Goal: Task Accomplishment & Management: Use online tool/utility

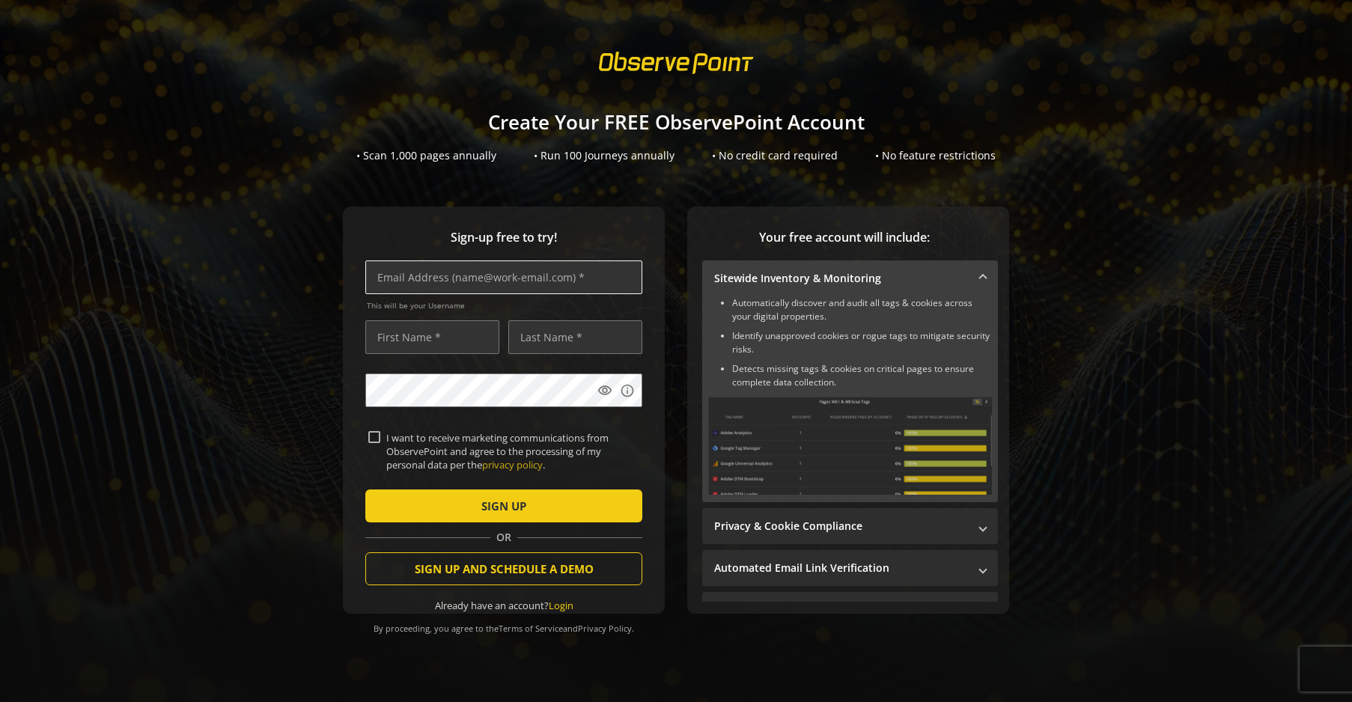
click at [597, 278] on input "text" at bounding box center [503, 278] width 277 height 34
type input "[EMAIL_ADDRESS][DOMAIN_NAME]"
type input "[PERSON_NAME]"
click at [387, 437] on label "I want to receive marketing communications from ObservePoint and agree to the p…" at bounding box center [509, 451] width 259 height 41
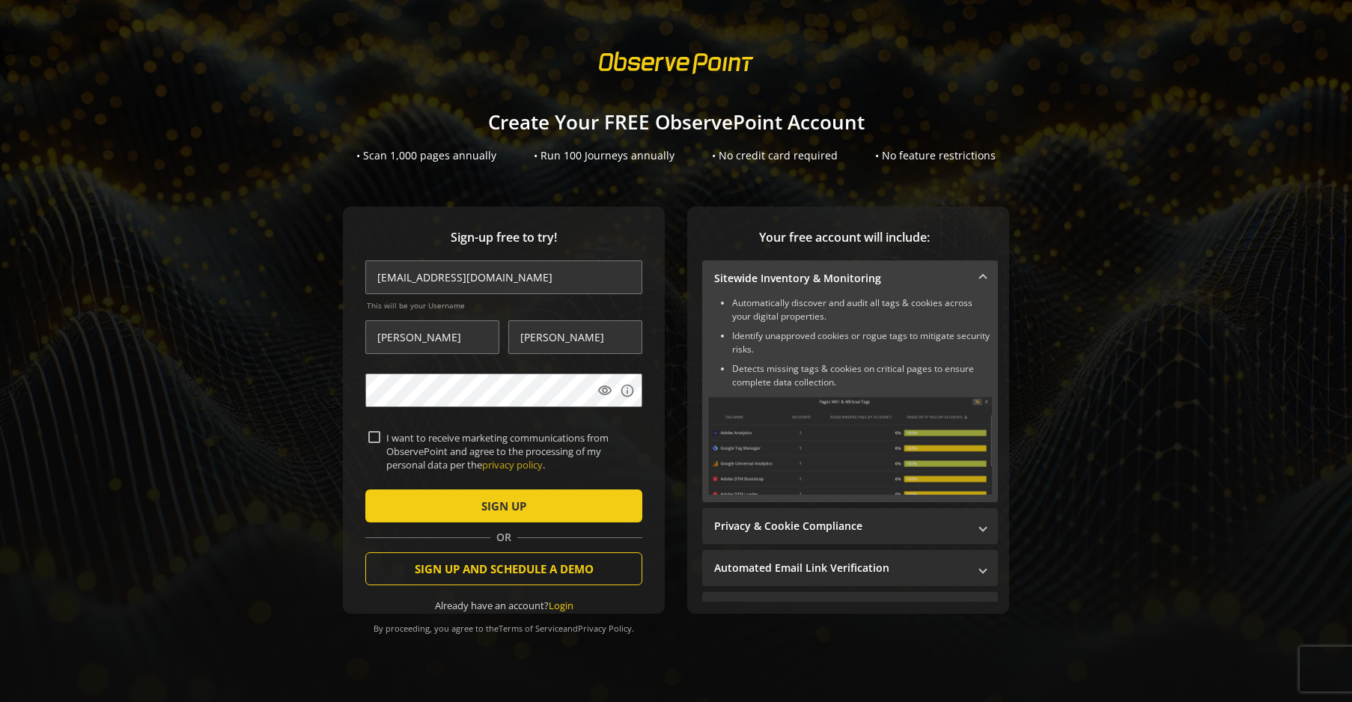
click at [380, 437] on input "I want to receive marketing communications from ObservePoint and agree to the p…" at bounding box center [374, 437] width 12 height 12
checkbox input "true"
click at [497, 499] on span "SIGN UP" at bounding box center [503, 506] width 45 height 27
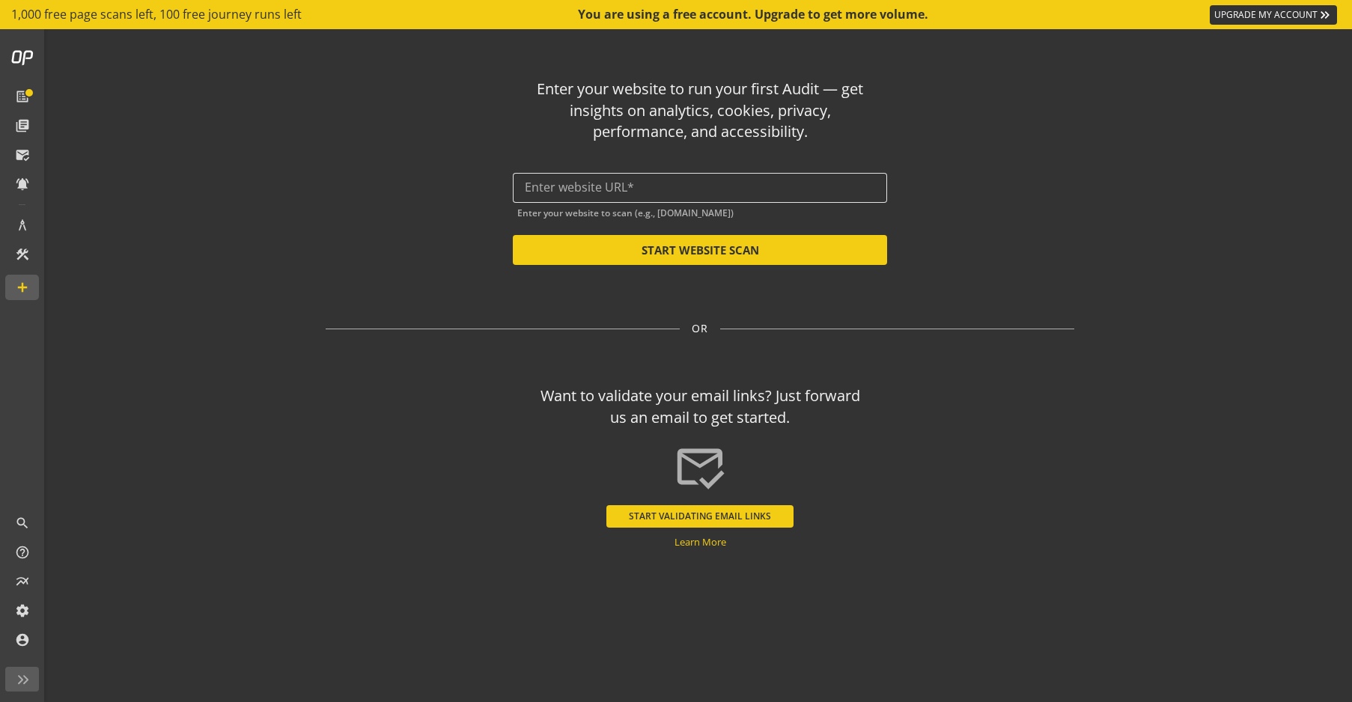
click at [708, 183] on input "text" at bounding box center [700, 187] width 350 height 14
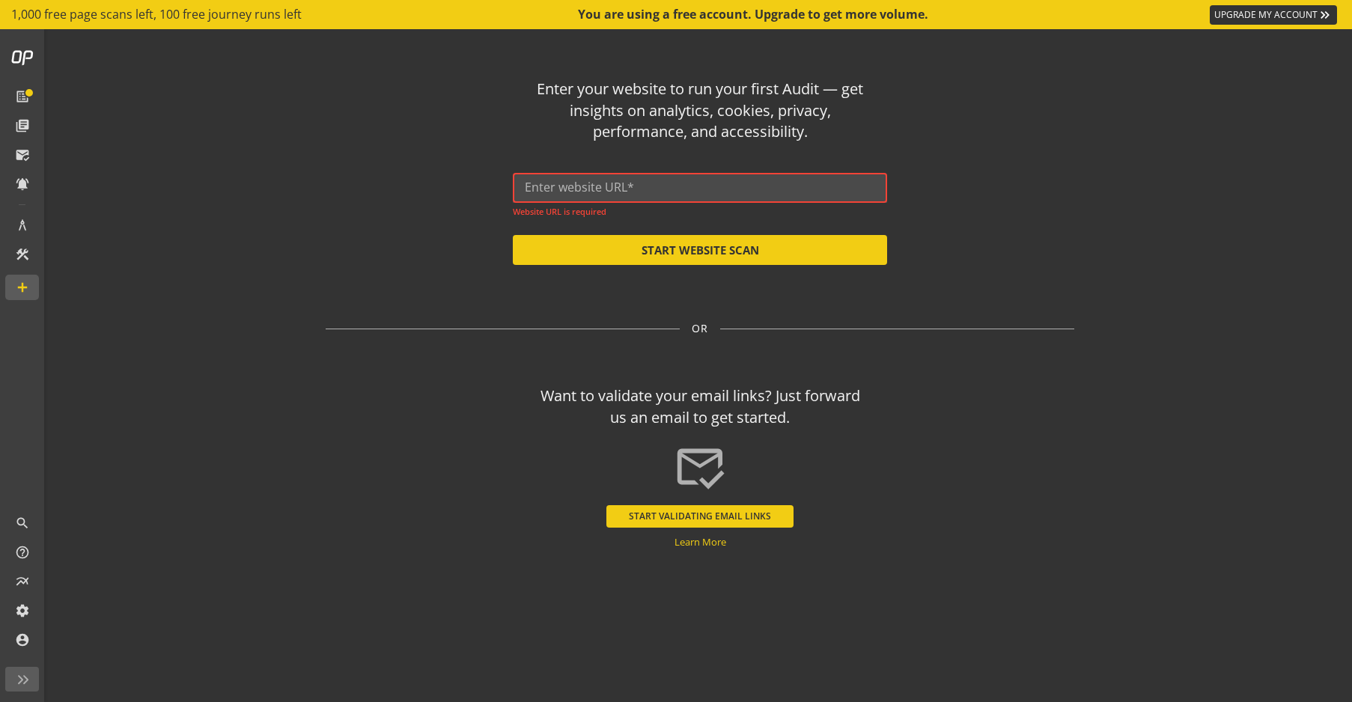
paste input "[URL][DOMAIN_NAME]"
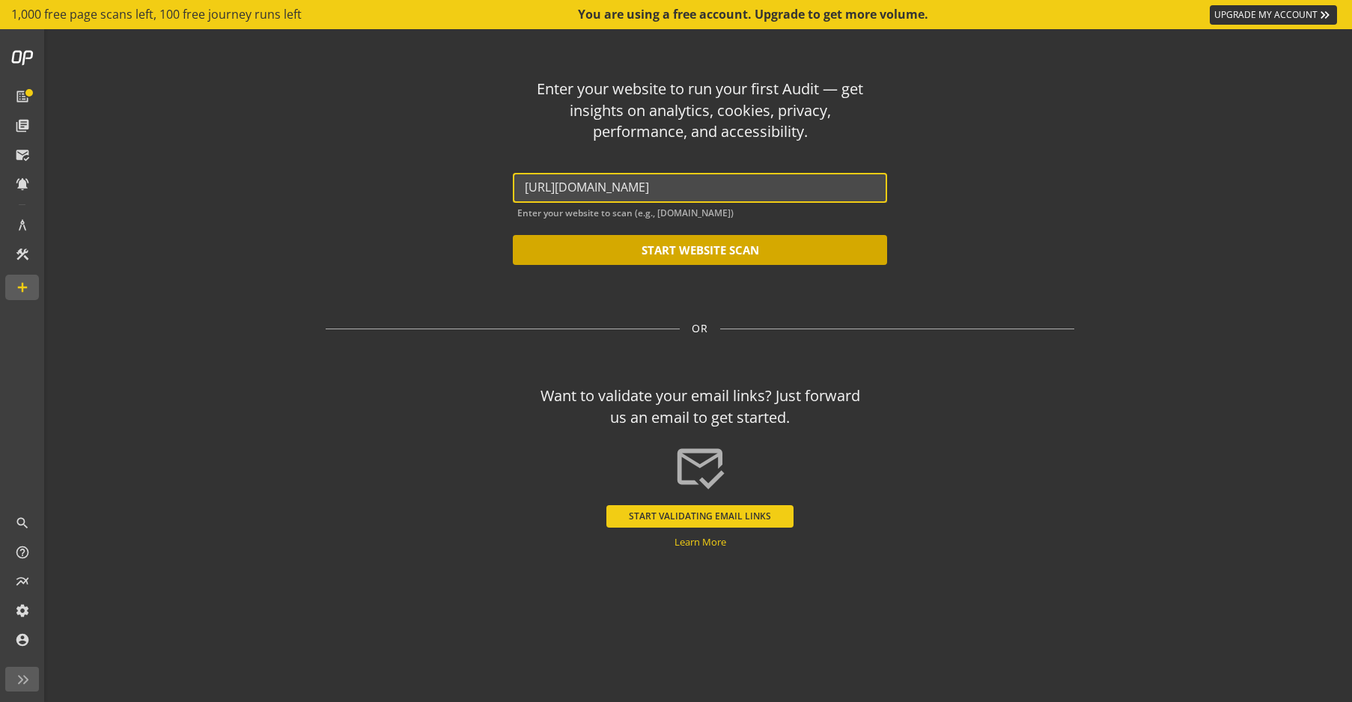
type input "[URL][DOMAIN_NAME]"
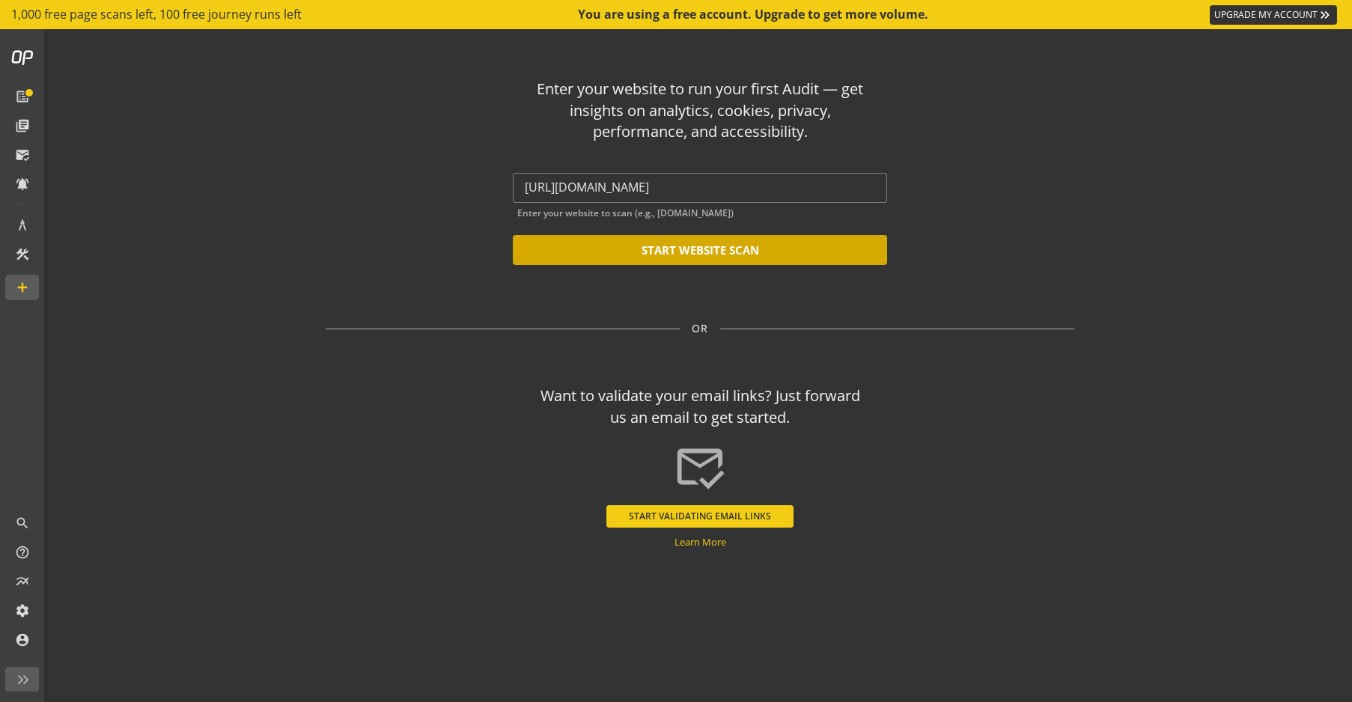
click at [737, 251] on button "START WEBSITE SCAN" at bounding box center [700, 250] width 374 height 30
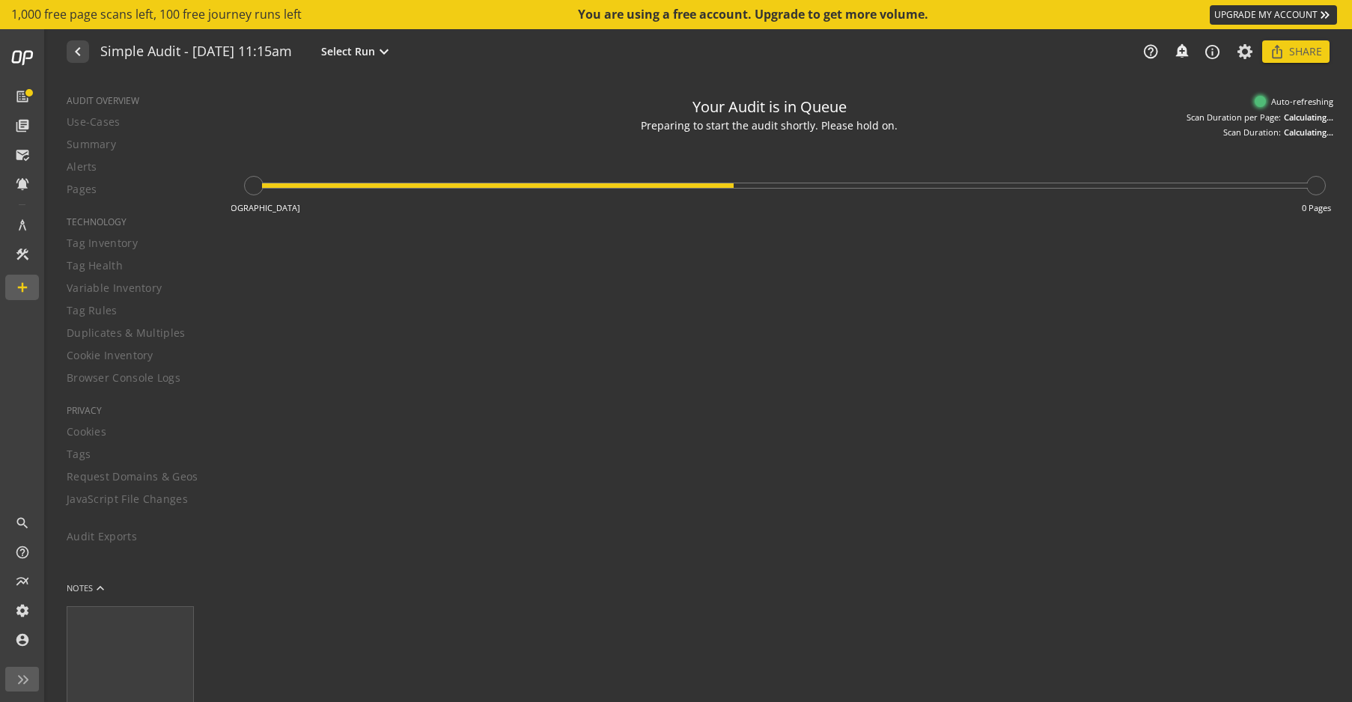
type textarea "Notes can include: -a description of what this audit is validating -changes in …"
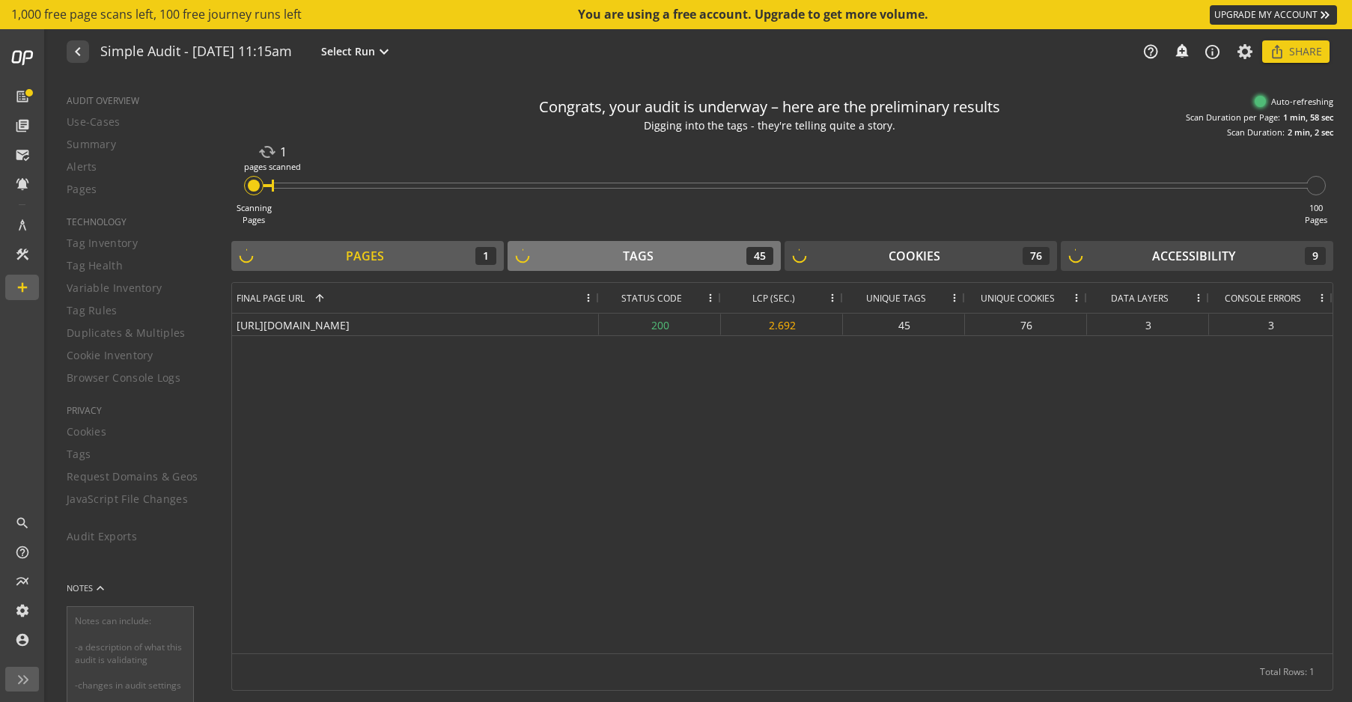
click at [658, 258] on div "Tags 45" at bounding box center [644, 256] width 258 height 18
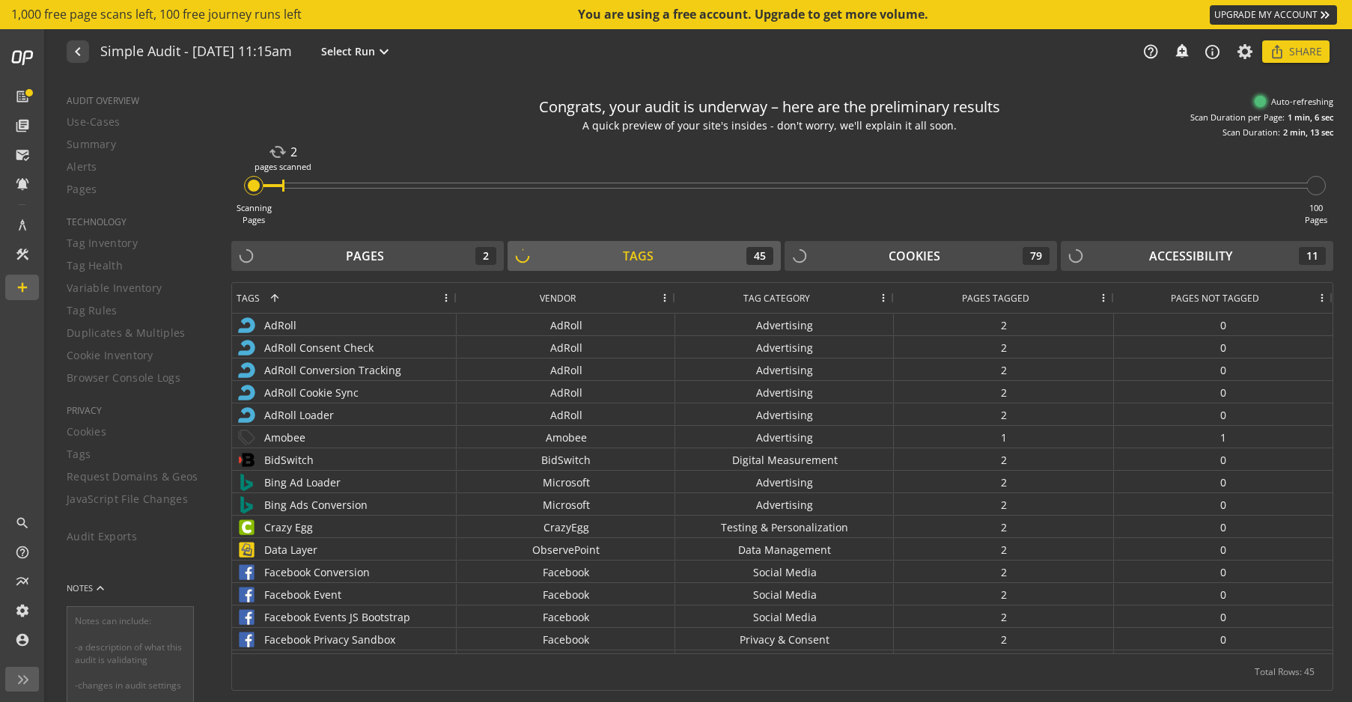
click at [665, 299] on span at bounding box center [665, 298] width 12 height 12
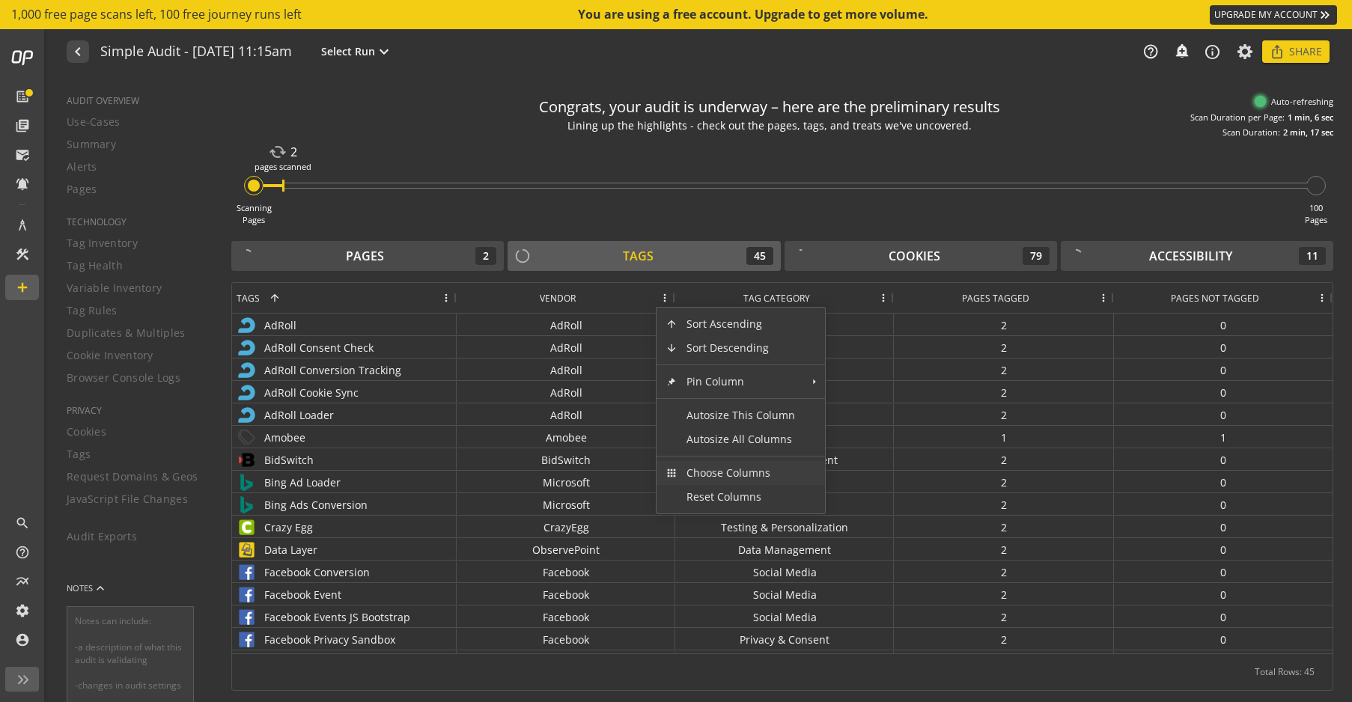
click at [744, 472] on span "Choose Columns" at bounding box center [740, 473] width 127 height 24
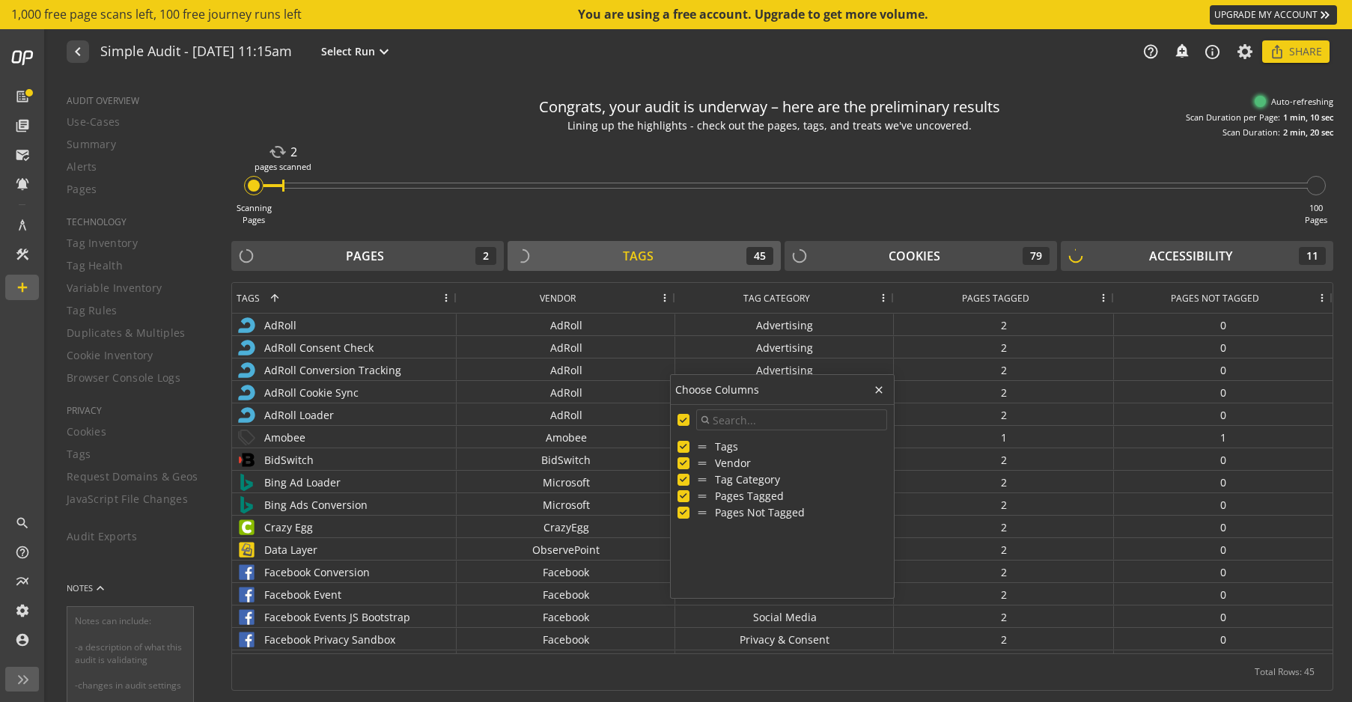
click at [957, 210] on div "Scanning Pages cached 2 pages scanned 100 Pages" at bounding box center [782, 182] width 1102 height 88
click at [930, 254] on div "Cookies" at bounding box center [915, 256] width 52 height 17
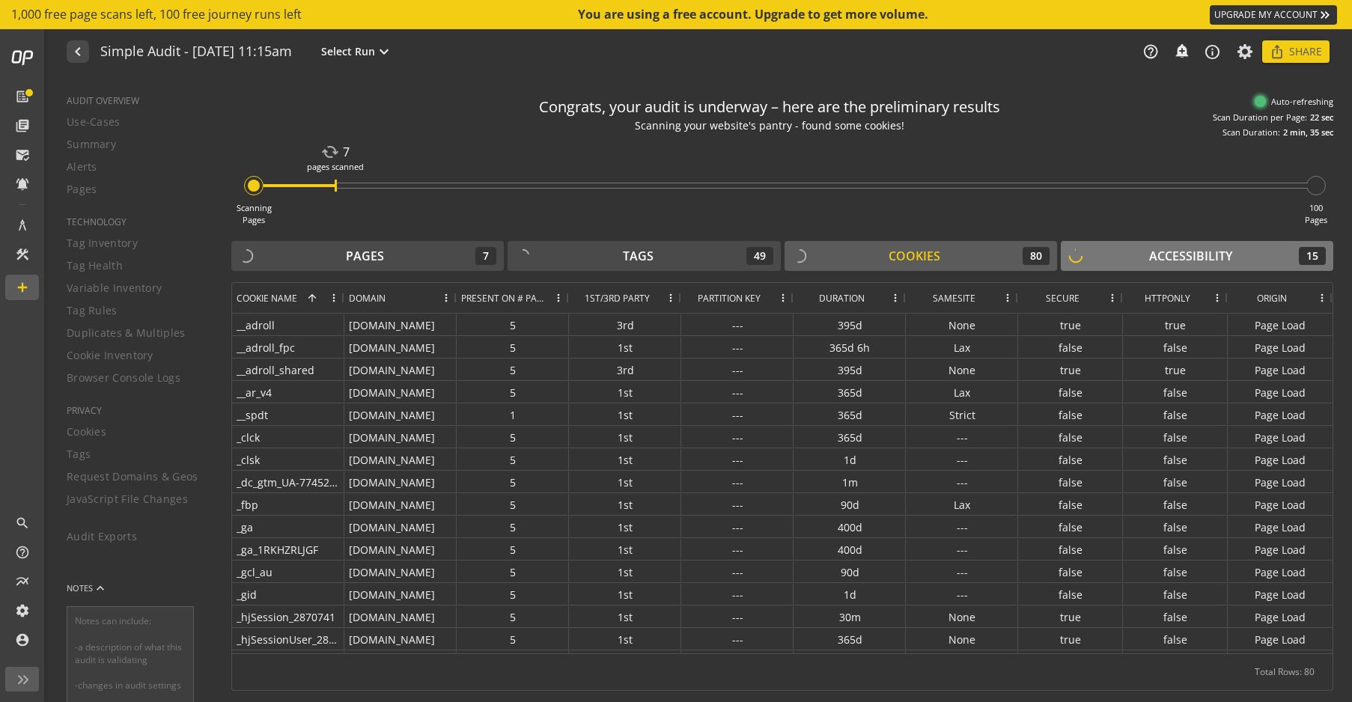
click at [1210, 256] on div "Accessibility" at bounding box center [1190, 256] width 83 height 17
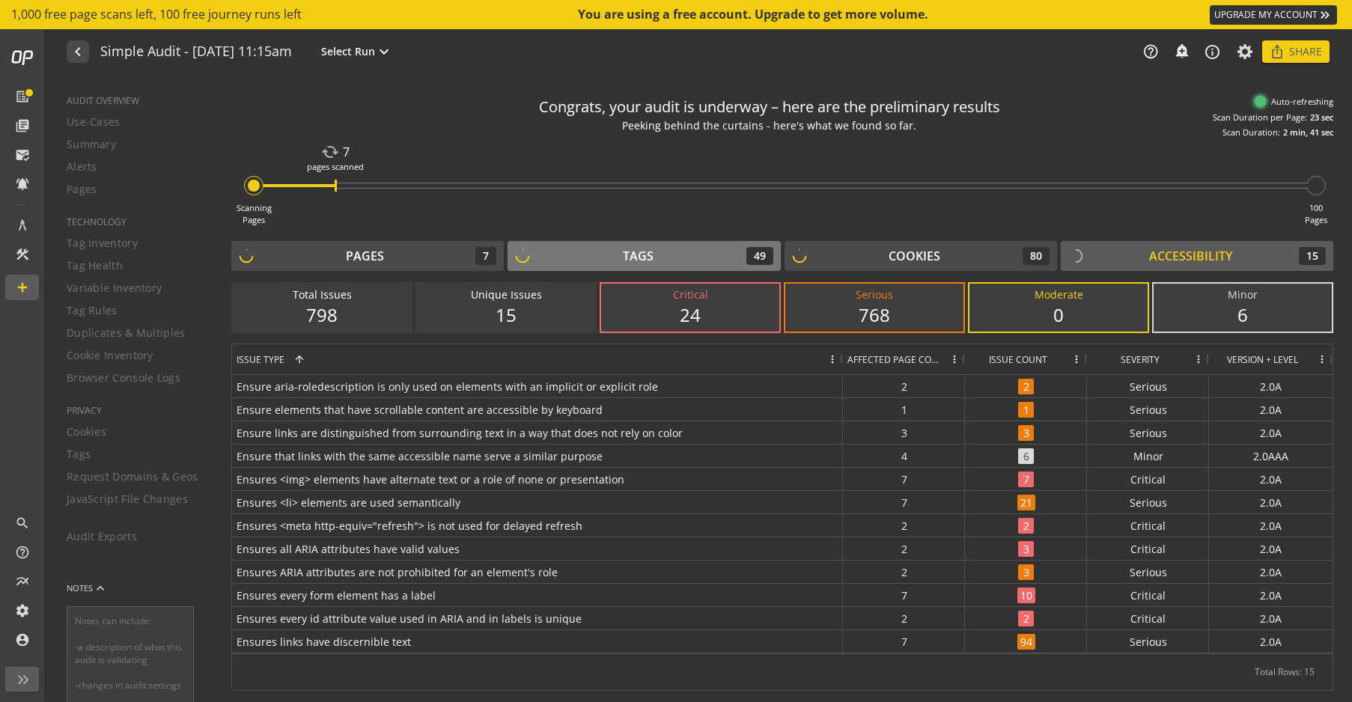
click at [630, 255] on div "Tags" at bounding box center [638, 256] width 31 height 17
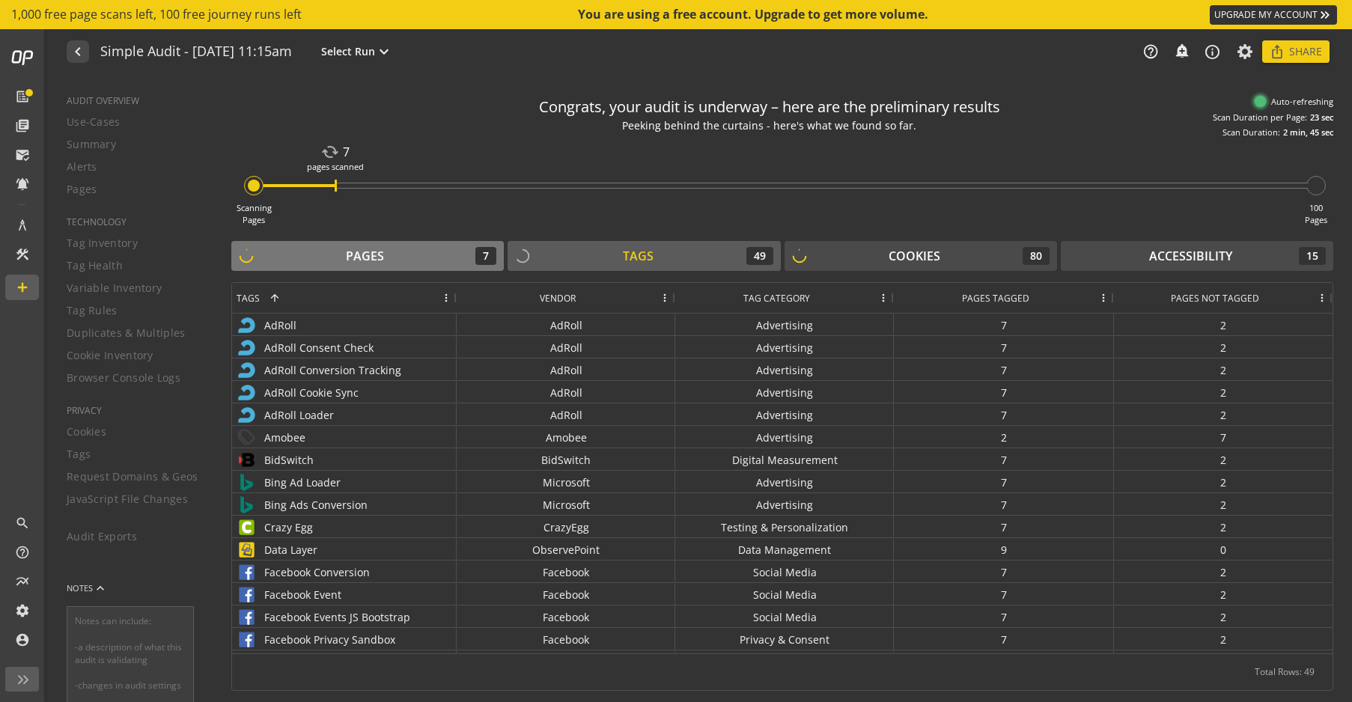
click at [420, 255] on div "Pages 7" at bounding box center [368, 256] width 258 height 18
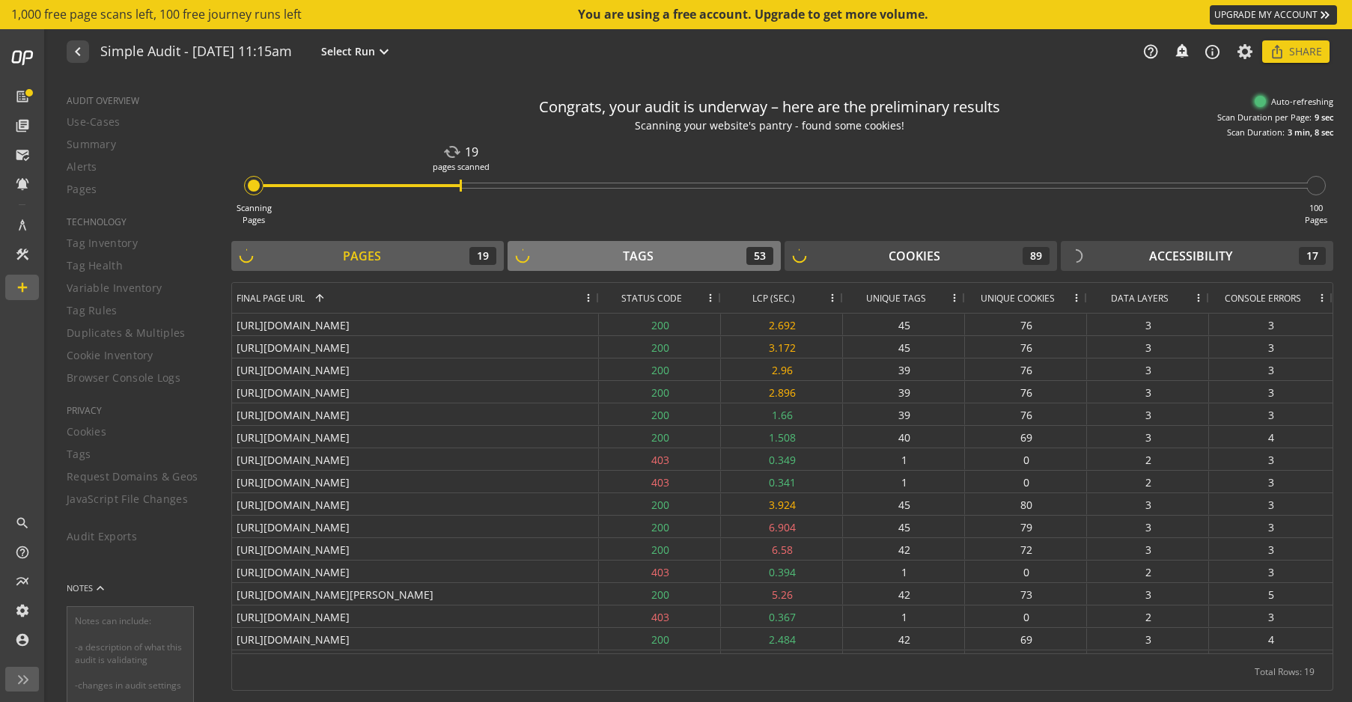
click at [683, 258] on div "Tags 53" at bounding box center [644, 256] width 258 height 18
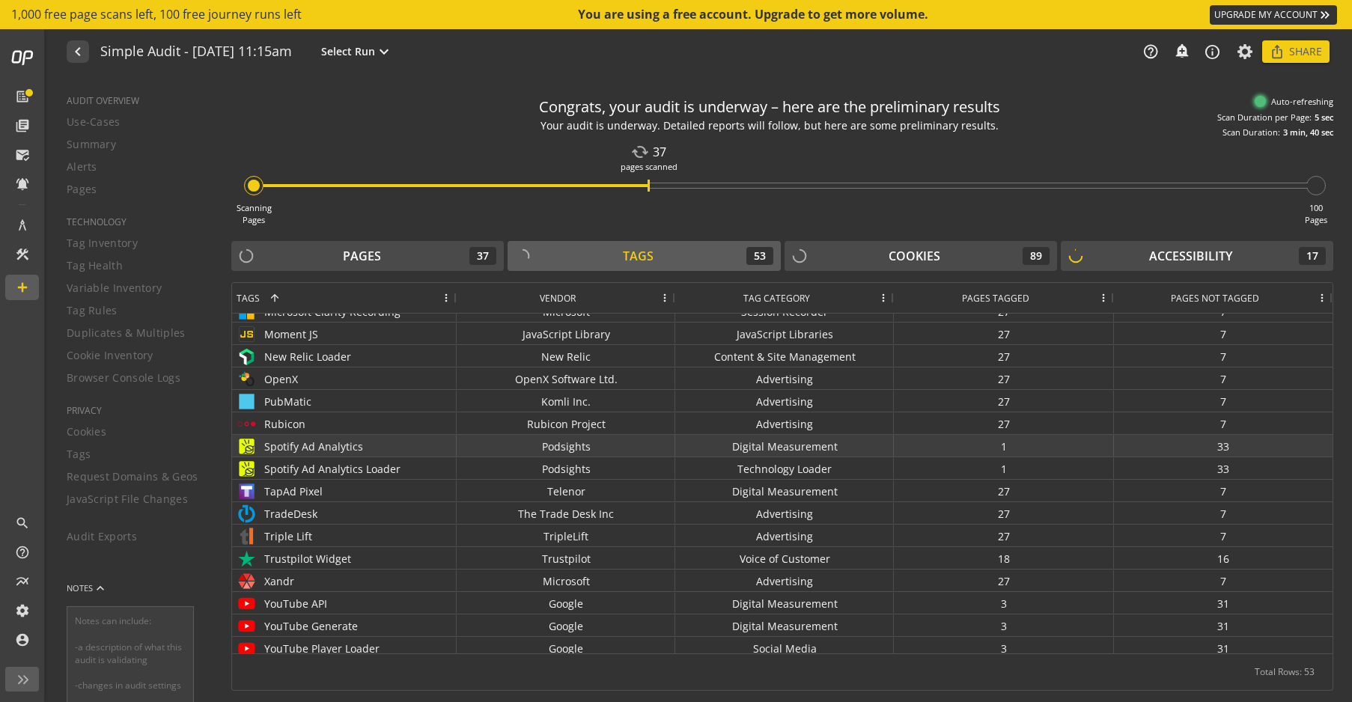
click at [416, 447] on div "Spotify Ad Analytics" at bounding box center [345, 447] width 216 height 22
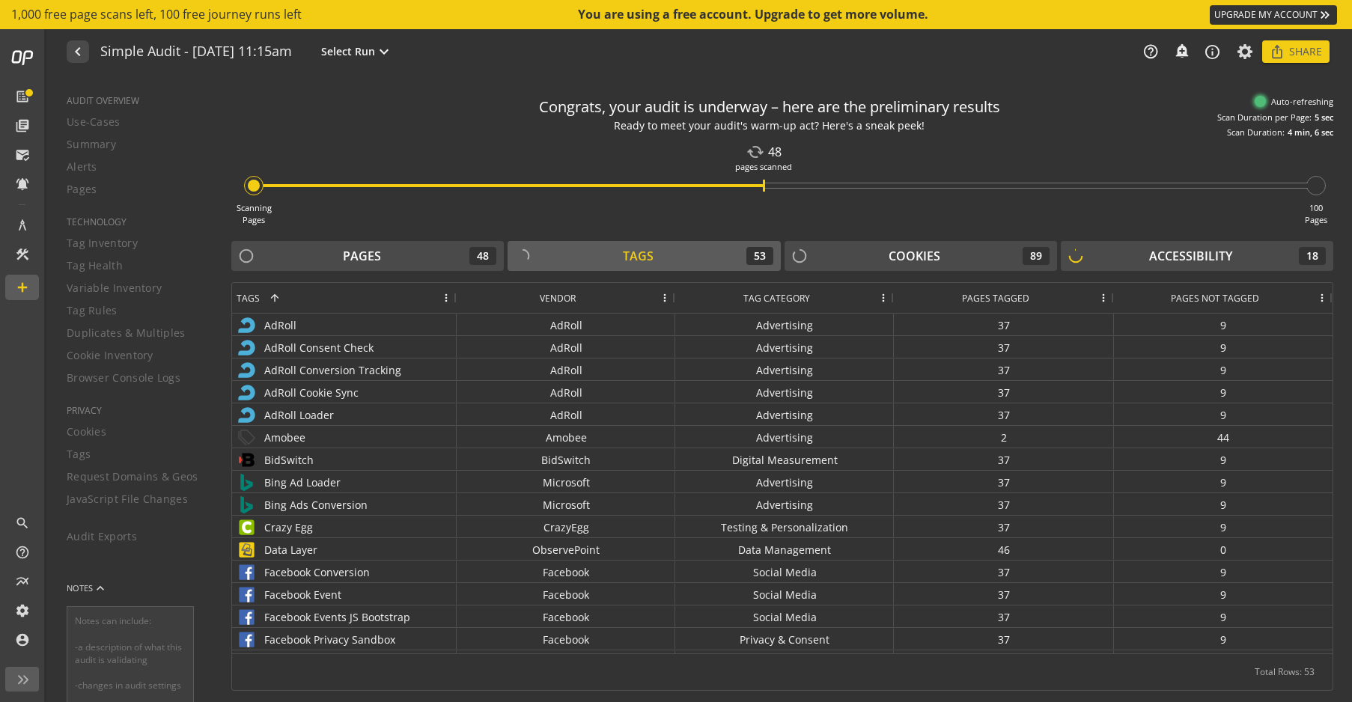
click at [646, 216] on div "Scanning Pages cached 48 pages scanned 100 Pages" at bounding box center [782, 182] width 1102 height 88
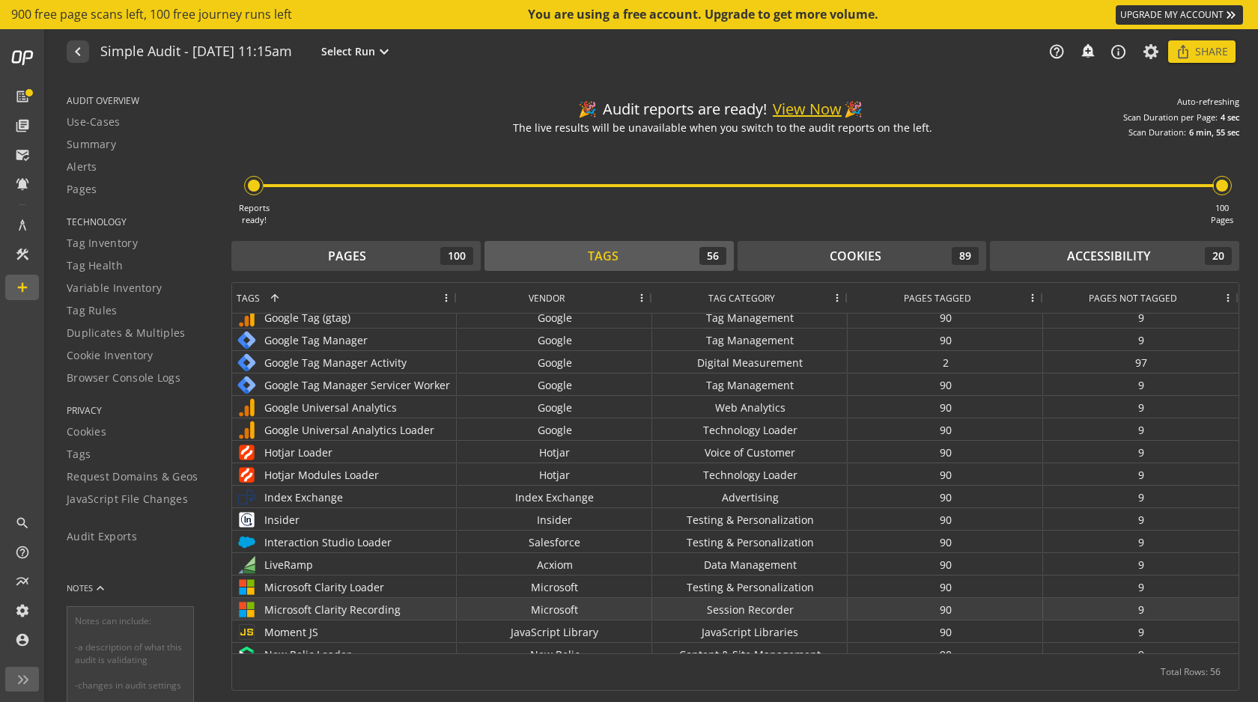
scroll to position [764, 0]
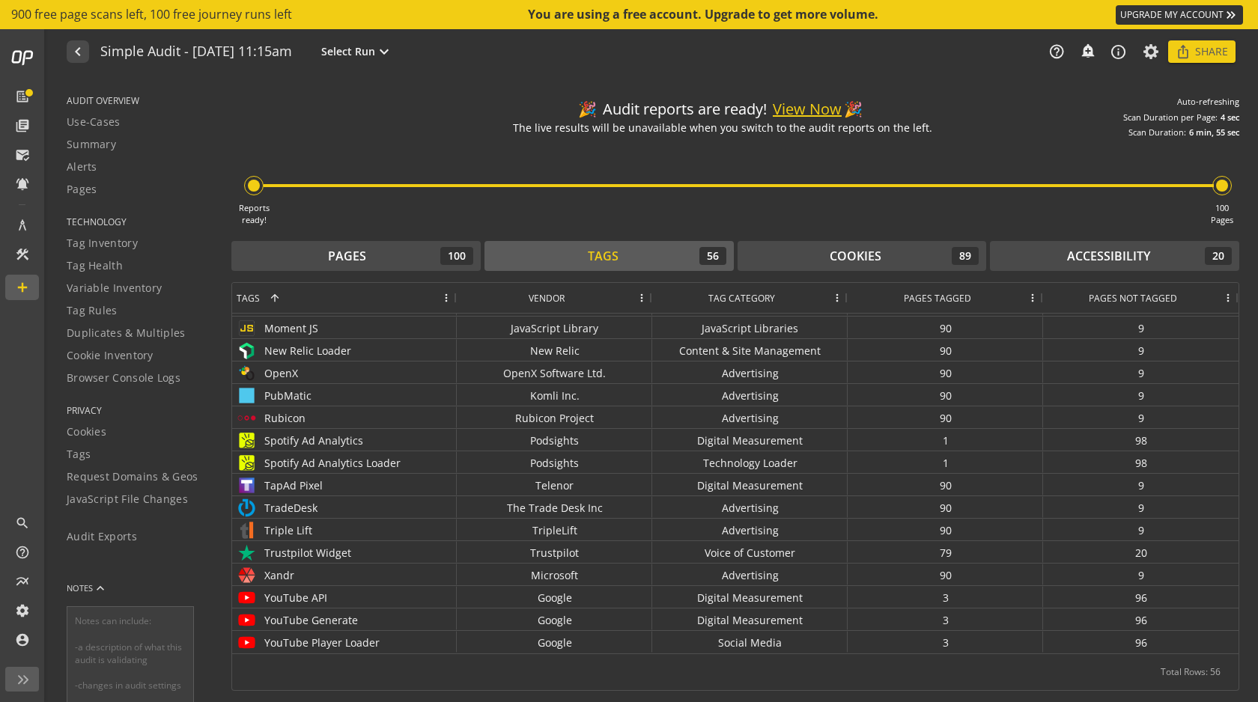
click at [594, 255] on div "Tags" at bounding box center [603, 256] width 31 height 17
click at [103, 436] on span "Cookies" at bounding box center [87, 431] width 40 height 15
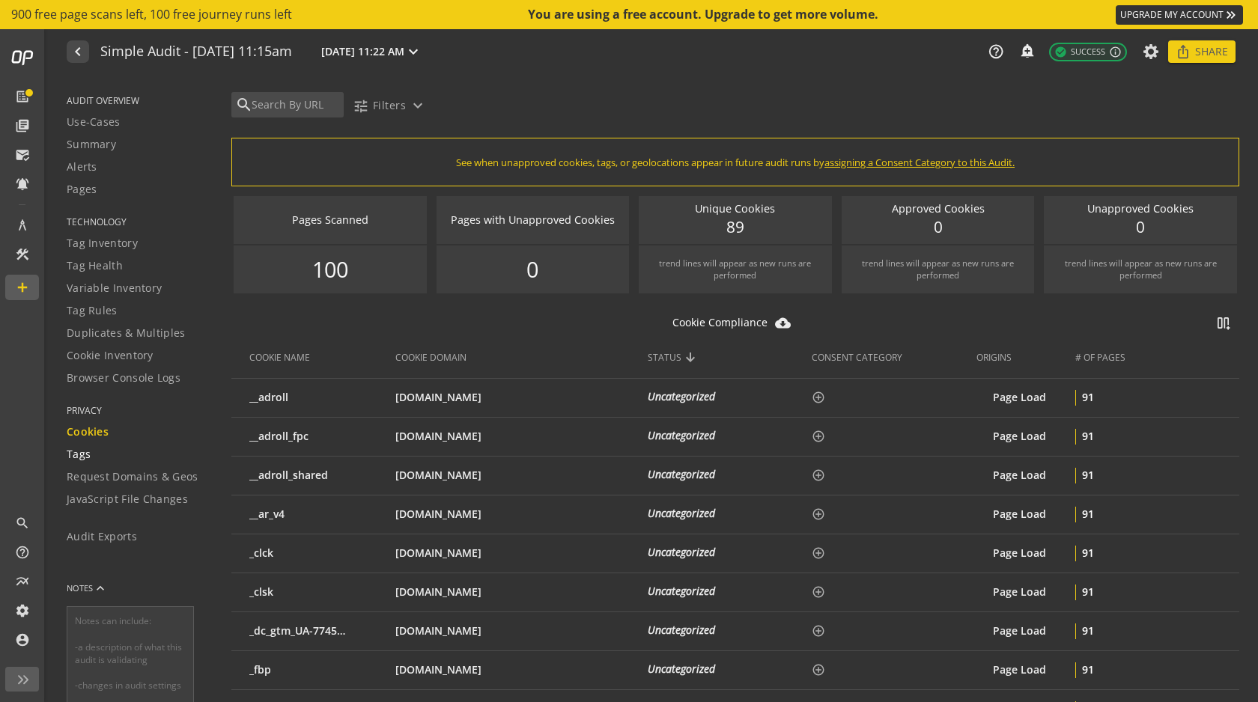
click at [84, 459] on span "Tags" at bounding box center [79, 454] width 24 height 15
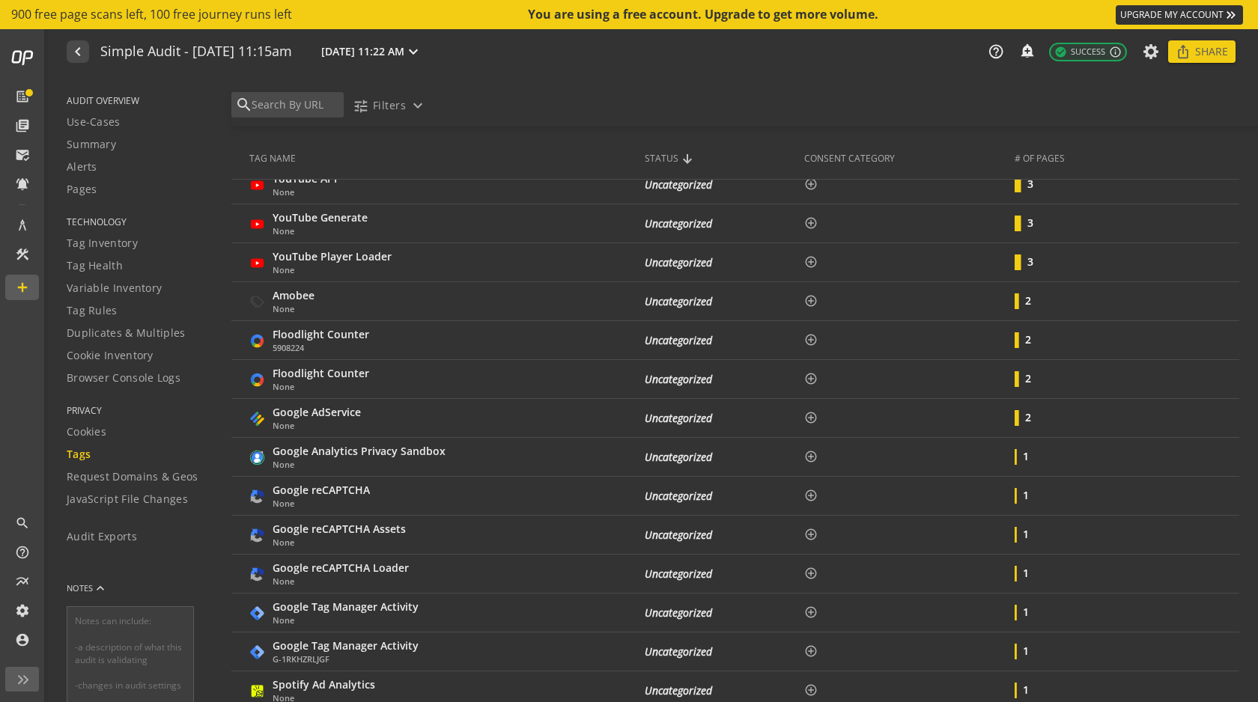
scroll to position [2226, 0]
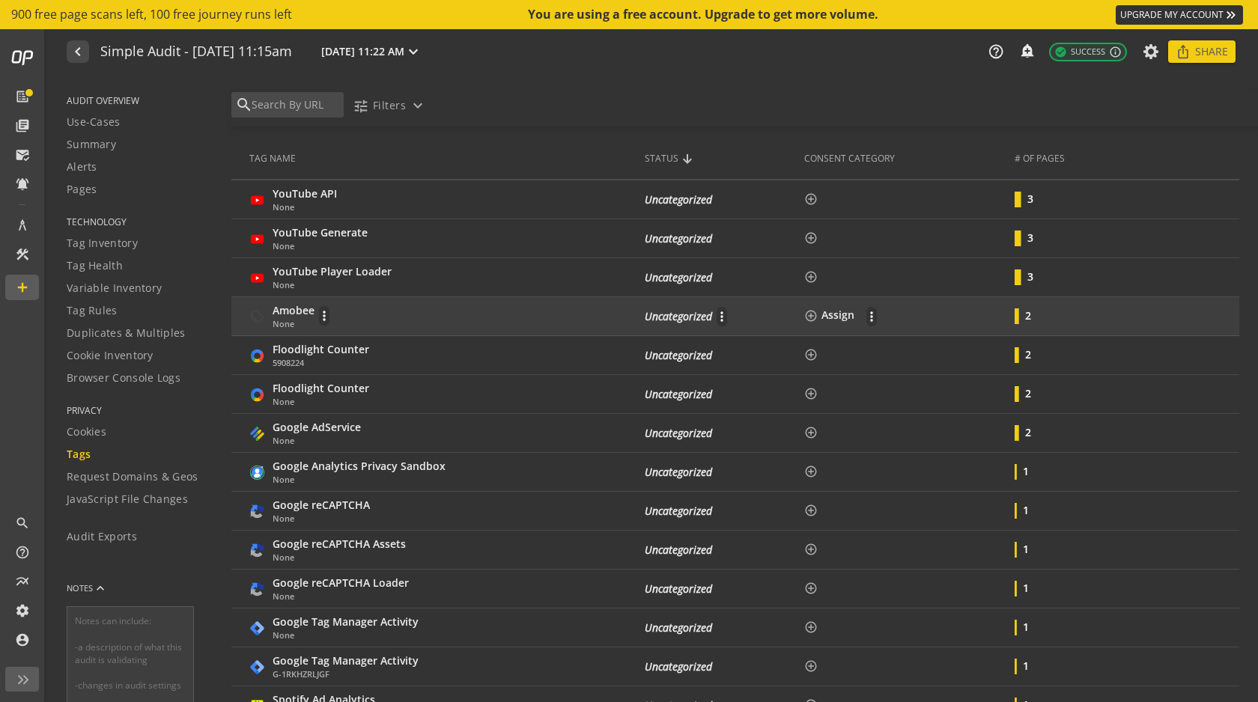
click at [481, 308] on div "Amobee None more_vert" at bounding box center [440, 316] width 383 height 27
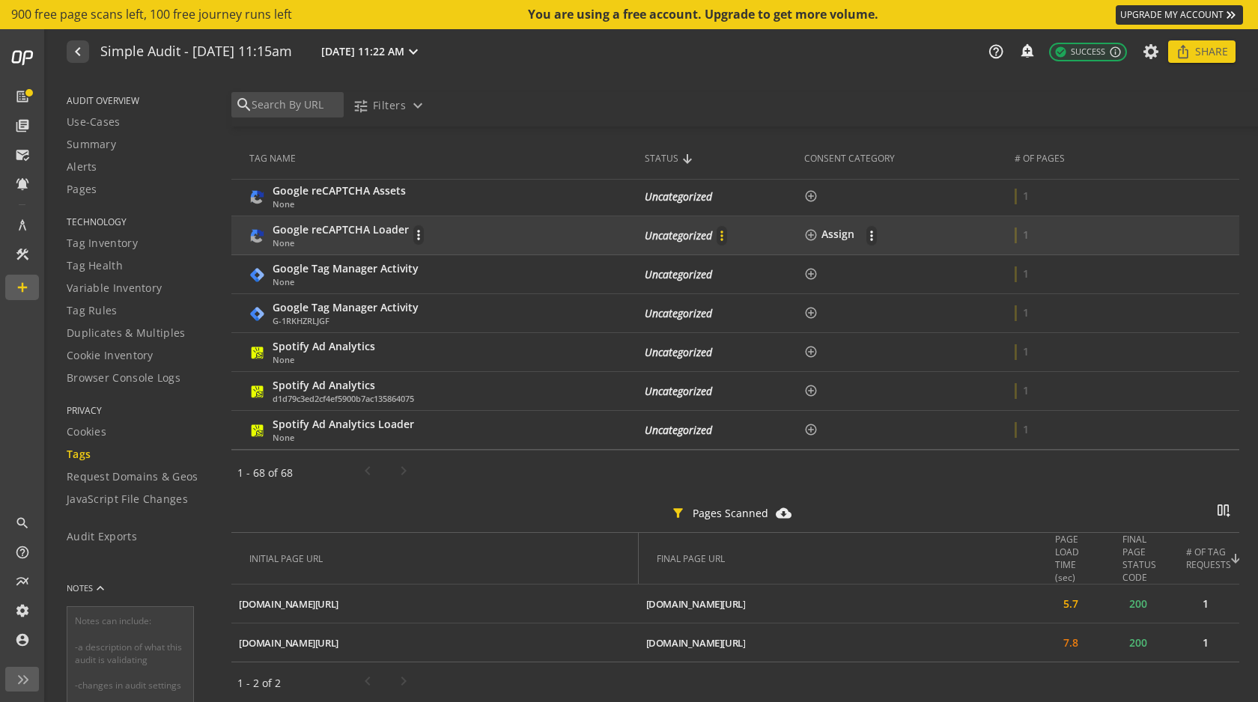
scroll to position [2582, 0]
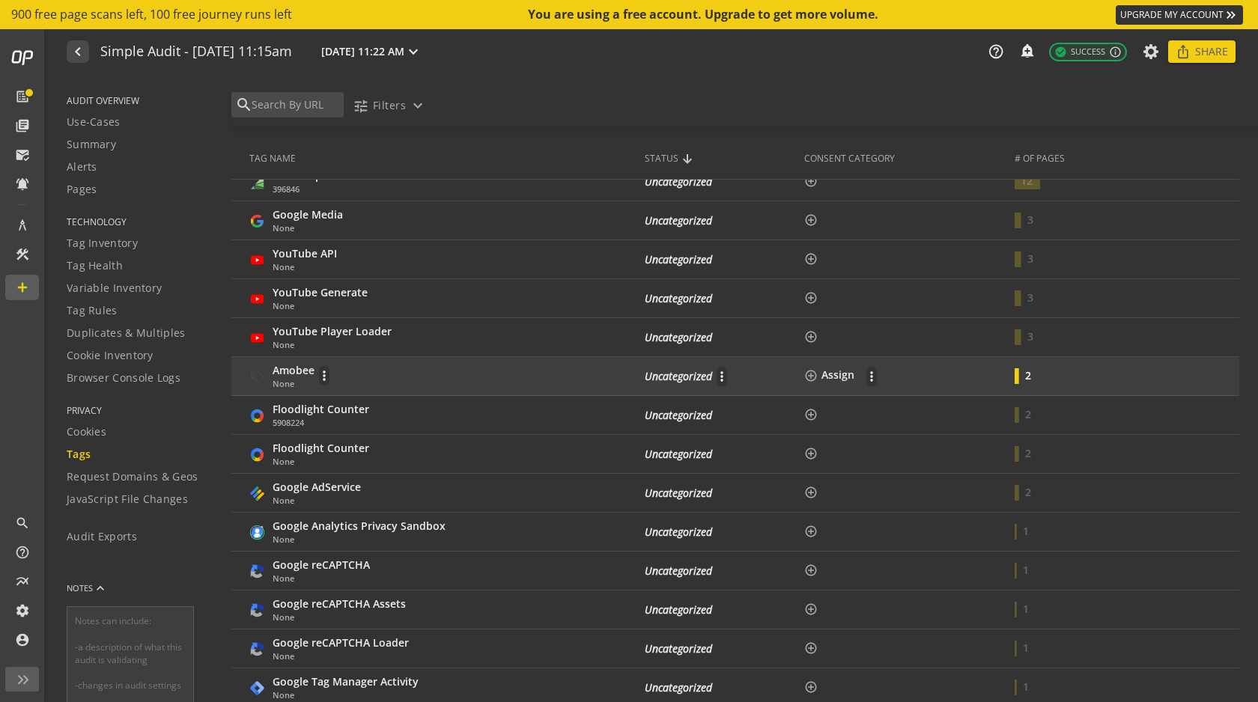
click at [978, 377] on td "add_circle_outline Assign more_vert" at bounding box center [909, 376] width 210 height 39
